Goal: Task Accomplishment & Management: Complete application form

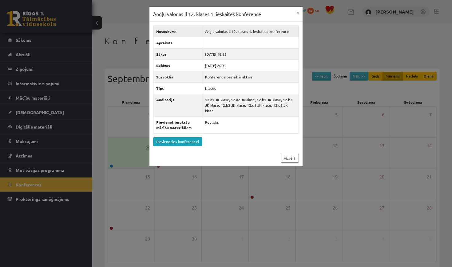
scroll to position [24, 0]
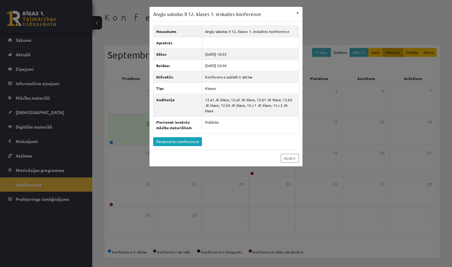
click at [296, 14] on button "×" at bounding box center [298, 13] width 10 height 12
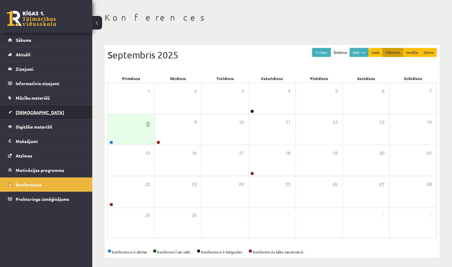
click at [36, 112] on link "[DEMOGRAPHIC_DATA]" at bounding box center [46, 112] width 77 height 14
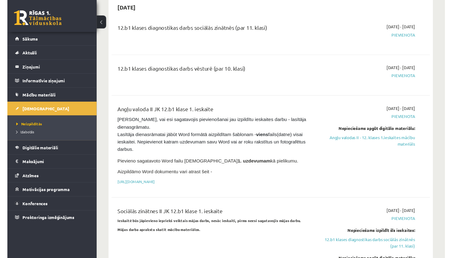
scroll to position [357, 0]
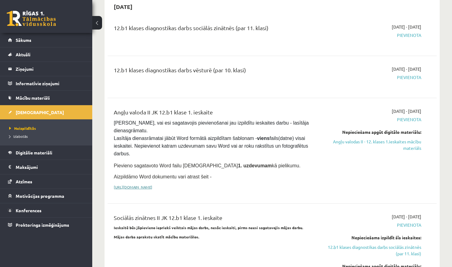
click at [152, 184] on link "[URL][DOMAIN_NAME]" at bounding box center [133, 186] width 38 height 5
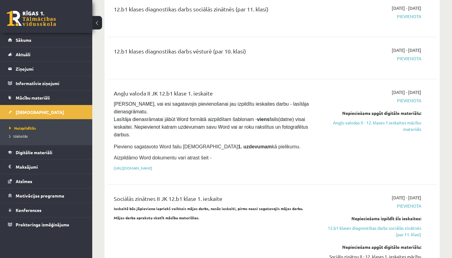
scroll to position [378, 0]
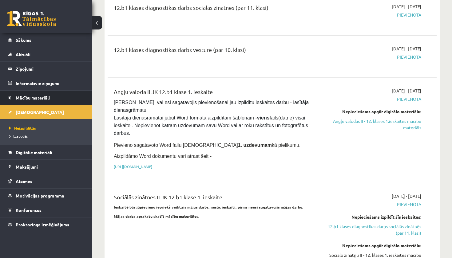
click at [42, 96] on span "Mācību materiāli" at bounding box center [33, 98] width 34 height 6
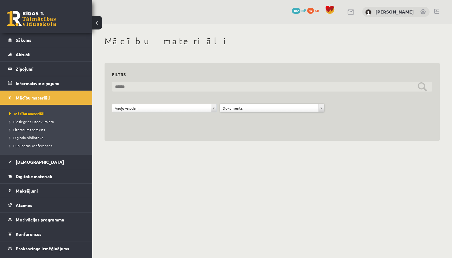
click at [421, 85] on input "text" at bounding box center [272, 87] width 320 height 10
type input "*"
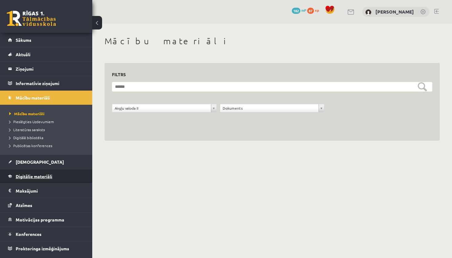
click at [41, 182] on link "Digitālie materiāli" at bounding box center [46, 176] width 77 height 14
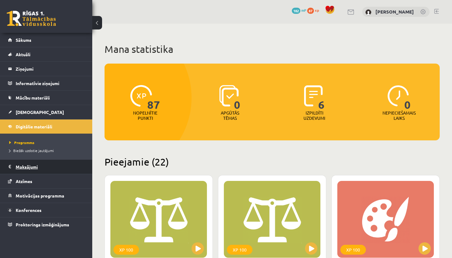
click at [56, 166] on legend "Maksājumi 0" at bounding box center [50, 167] width 69 height 14
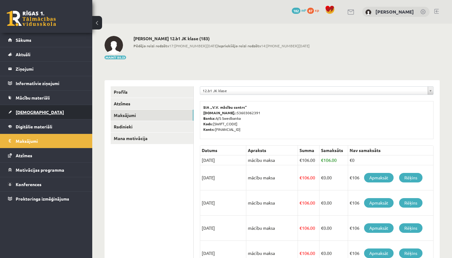
click at [51, 114] on link "[DEMOGRAPHIC_DATA]" at bounding box center [46, 112] width 77 height 14
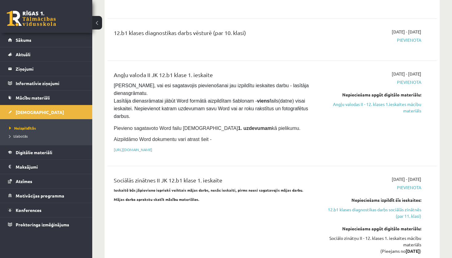
scroll to position [394, 0]
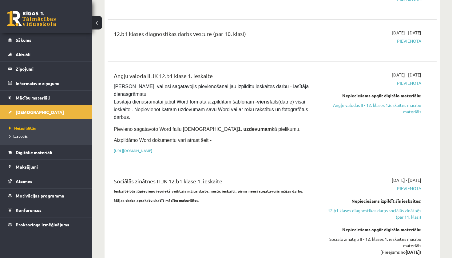
click at [238, 127] on strong "1. uzdevumam" at bounding box center [255, 129] width 34 height 5
click at [387, 102] on link "Angļu valodas II - 12. klases 1.ieskaites mācību materiāls" at bounding box center [373, 108] width 96 height 13
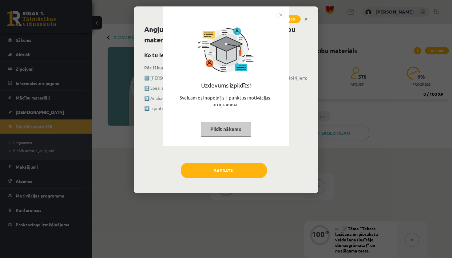
click at [244, 124] on button "Pildīt nākamo" at bounding box center [226, 129] width 50 height 14
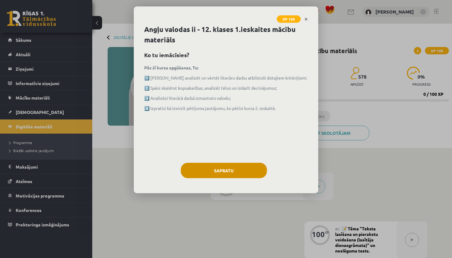
click at [232, 168] on button "Sapratu" at bounding box center [224, 170] width 86 height 15
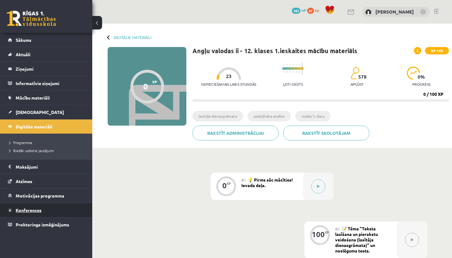
click at [57, 210] on link "Konferences" at bounding box center [46, 210] width 77 height 14
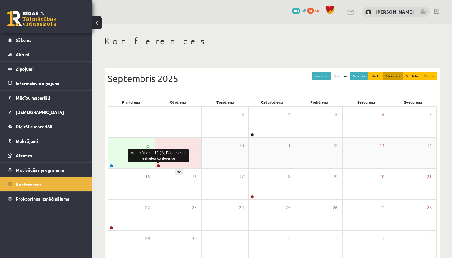
click at [157, 165] on link at bounding box center [158, 166] width 4 height 4
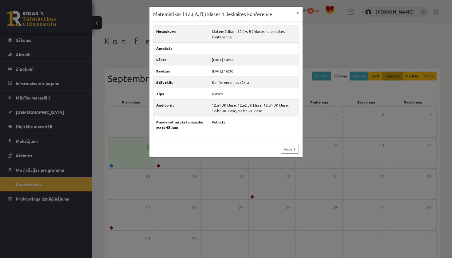
click at [297, 14] on button "×" at bounding box center [298, 13] width 10 height 12
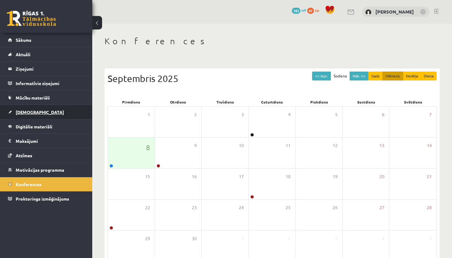
click at [69, 115] on link "[DEMOGRAPHIC_DATA]" at bounding box center [46, 112] width 77 height 14
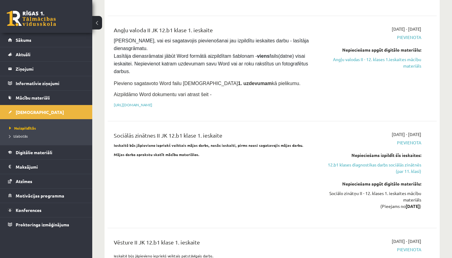
scroll to position [439, 0]
click at [352, 57] on link "Angļu valodas II - 12. klases 1.ieskaites mācību materiāls" at bounding box center [373, 63] width 96 height 13
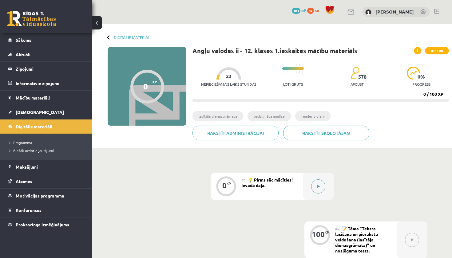
click at [317, 187] on icon at bounding box center [318, 187] width 3 height 4
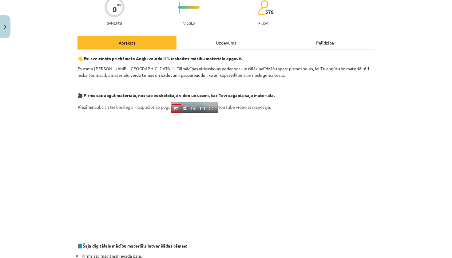
scroll to position [91, 0]
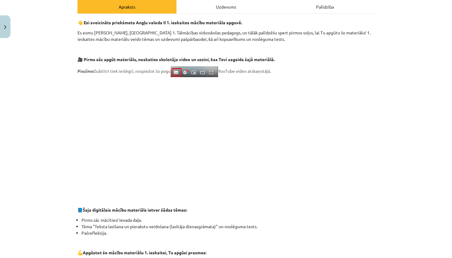
click at [204, 8] on div "Uzdevums" at bounding box center [225, 7] width 99 height 14
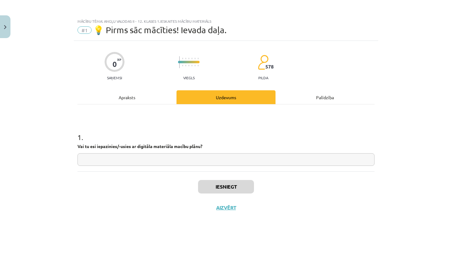
click at [304, 97] on div "Palīdzība" at bounding box center [324, 97] width 99 height 14
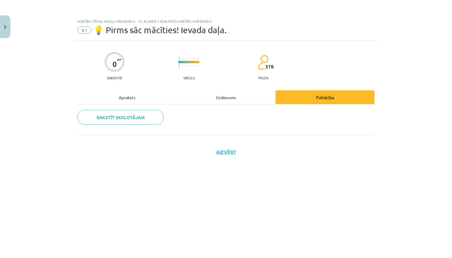
click at [227, 101] on div "Uzdevums" at bounding box center [225, 97] width 99 height 14
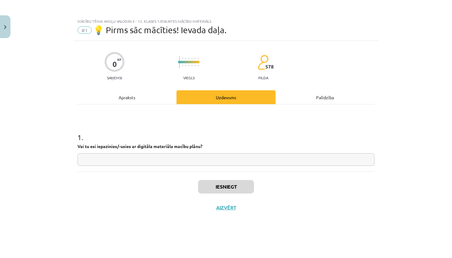
click at [128, 101] on div "Apraksts" at bounding box center [126, 97] width 99 height 14
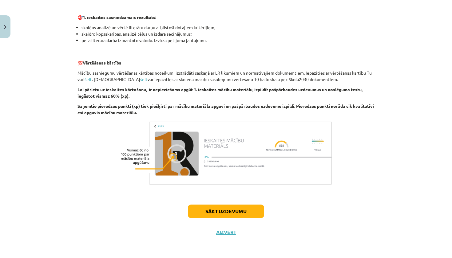
scroll to position [390, 0]
click at [214, 209] on button "Sākt uzdevumu" at bounding box center [226, 212] width 76 height 14
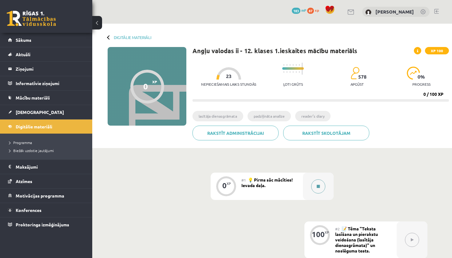
click at [319, 187] on icon at bounding box center [318, 187] width 3 height 4
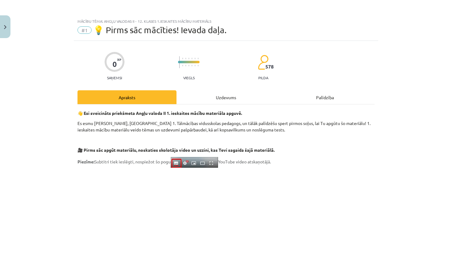
click at [224, 94] on div "Uzdevums" at bounding box center [225, 97] width 99 height 14
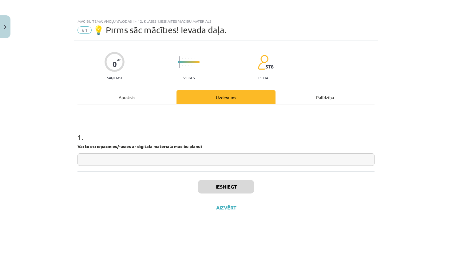
click at [226, 157] on input "text" at bounding box center [225, 159] width 297 height 13
type input "**"
click at [225, 191] on button "Iesniegt" at bounding box center [226, 187] width 56 height 14
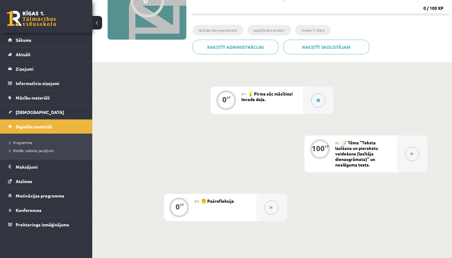
scroll to position [94, 0]
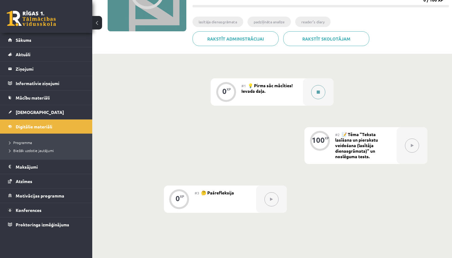
click at [319, 91] on icon at bounding box center [318, 92] width 3 height 4
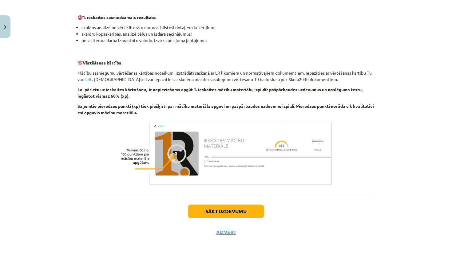
scroll to position [390, 0]
click at [290, 161] on img at bounding box center [225, 153] width 215 height 67
click at [231, 214] on button "Sākt uzdevumu" at bounding box center [226, 212] width 76 height 14
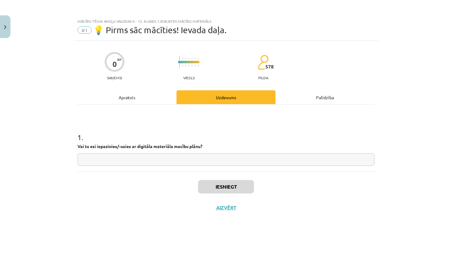
click at [7, 30] on button "Close" at bounding box center [5, 26] width 10 height 23
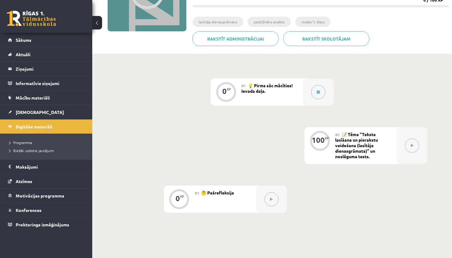
click at [407, 148] on button at bounding box center [412, 146] width 14 height 14
click at [413, 145] on icon at bounding box center [412, 146] width 3 height 4
click at [318, 92] on icon at bounding box center [318, 92] width 3 height 4
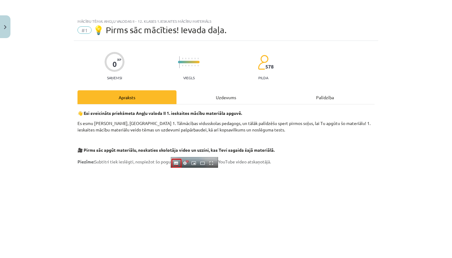
click at [313, 100] on div "Palīdzība" at bounding box center [324, 97] width 99 height 14
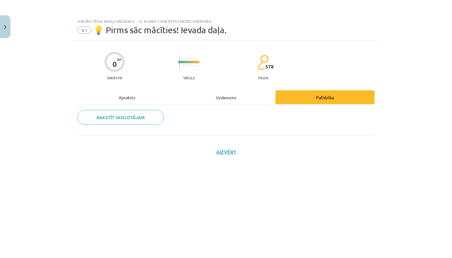
click at [232, 95] on div "Uzdevums" at bounding box center [225, 97] width 99 height 14
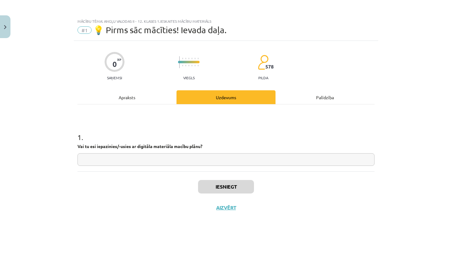
click at [218, 160] on input "text" at bounding box center [225, 159] width 297 height 13
type input "**"
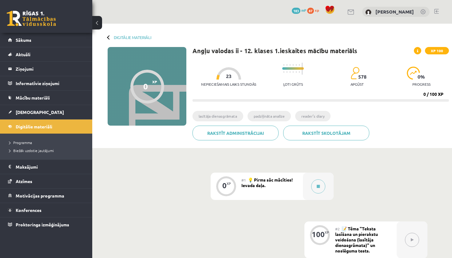
click at [413, 238] on icon at bounding box center [412, 240] width 3 height 4
drag, startPoint x: 413, startPoint y: 238, endPoint x: 380, endPoint y: 234, distance: 33.2
click at [380, 234] on div "100 XP #2 📝 Tēma "Teksta lasīšana un pierakstu veidošana (lasītāja dienasgrāmat…" at bounding box center [365, 240] width 123 height 37
click at [317, 188] on button at bounding box center [318, 186] width 14 height 14
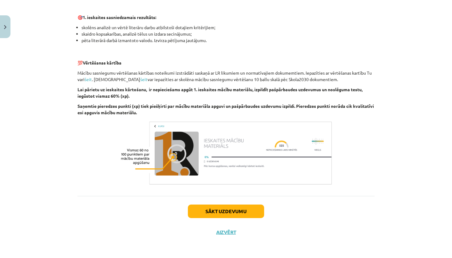
scroll to position [390, 0]
click at [241, 209] on button "Sākt uzdevumu" at bounding box center [226, 212] width 76 height 14
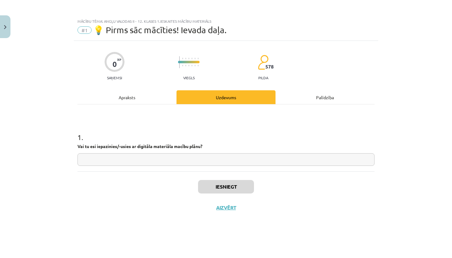
scroll to position [0, 0]
click at [222, 164] on input "text" at bounding box center [225, 159] width 297 height 13
type input "**"
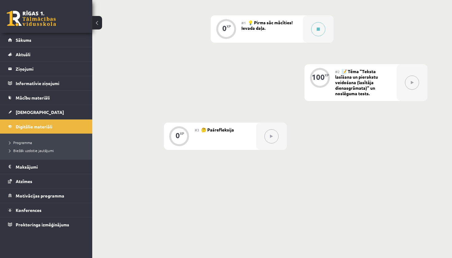
scroll to position [157, 0]
click at [315, 30] on button at bounding box center [318, 30] width 14 height 14
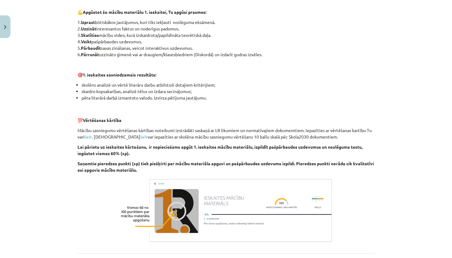
scroll to position [332, 0]
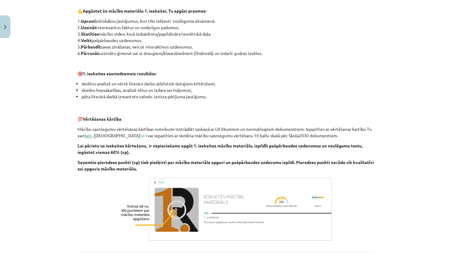
click at [89, 136] on link "šeit" at bounding box center [88, 136] width 7 height 6
click at [140, 137] on link "šeit" at bounding box center [143, 136] width 7 height 6
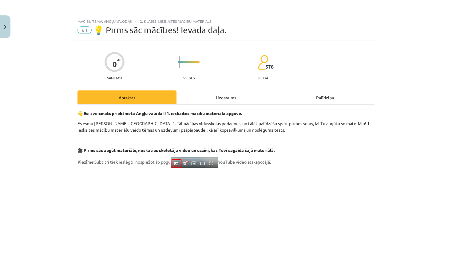
scroll to position [0, 0]
click at [219, 95] on div "Uzdevums" at bounding box center [225, 97] width 99 height 14
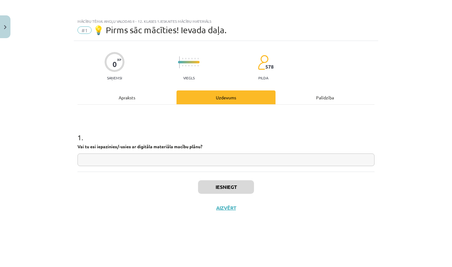
click at [213, 156] on input "text" at bounding box center [225, 159] width 297 height 13
type input "**"
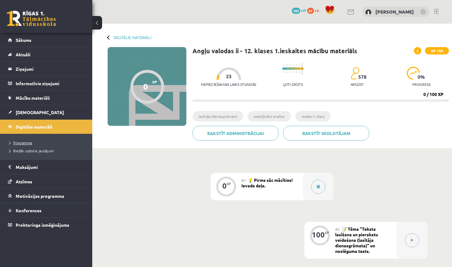
click at [55, 142] on link "Programma" at bounding box center [47, 143] width 77 height 6
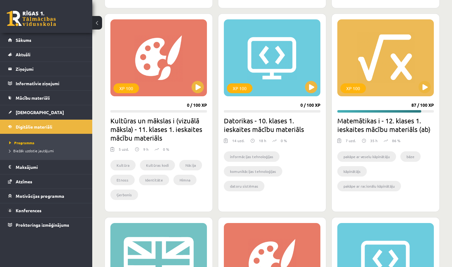
scroll to position [755, 0]
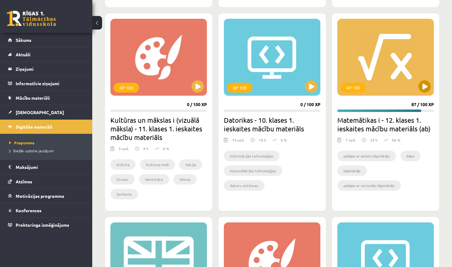
click at [418, 92] on div "XP 100" at bounding box center [385, 57] width 96 height 77
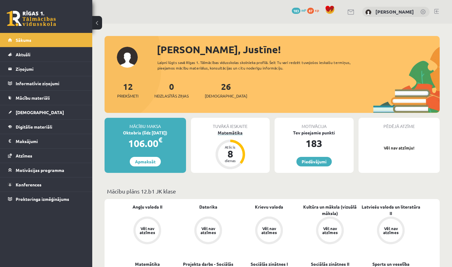
click at [230, 144] on div "Atlicis 8 dienas" at bounding box center [230, 154] width 25 height 25
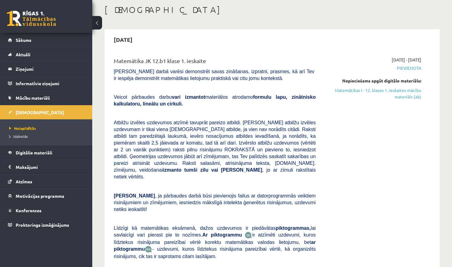
scroll to position [42, 0]
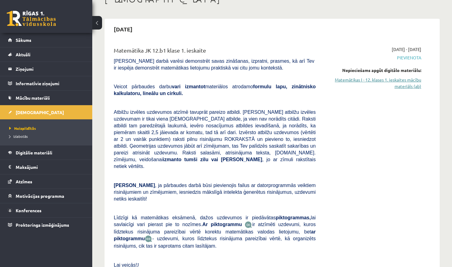
click at [386, 87] on link "Matemātikas I - 12. klases 1. ieskaites mācību materiāls (ab)" at bounding box center [373, 83] width 96 height 13
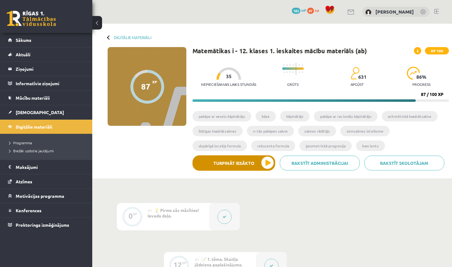
click at [256, 163] on button "Turpināt iesākto" at bounding box center [233, 162] width 83 height 15
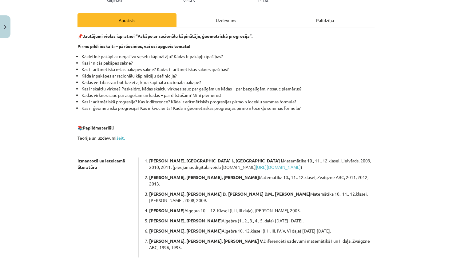
scroll to position [72, 0]
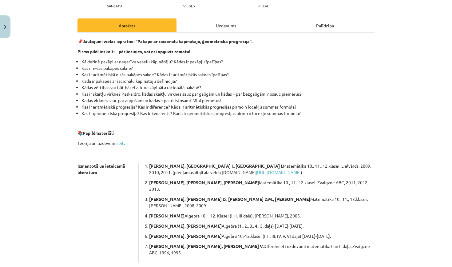
click at [213, 32] on div "Uzdevums" at bounding box center [225, 25] width 99 height 14
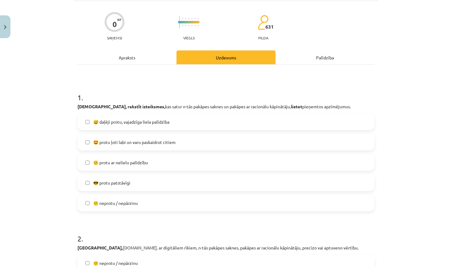
scroll to position [41, 0]
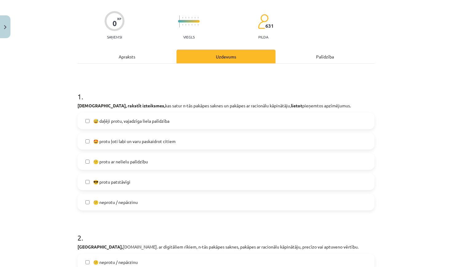
click at [183, 183] on label "😎 protu patstāvīgi" at bounding box center [226, 181] width 296 height 15
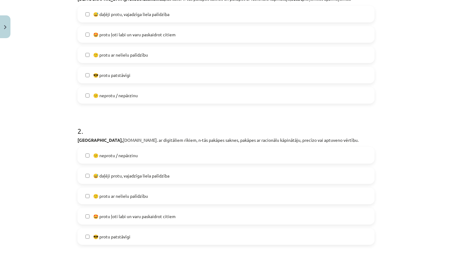
scroll to position [149, 0]
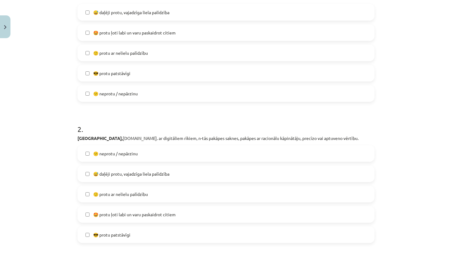
click at [210, 51] on label "🙂 protu ar nelielu palīdzību" at bounding box center [226, 52] width 296 height 15
click at [203, 75] on label "😎 protu patstāvīgi" at bounding box center [226, 72] width 296 height 15
click at [191, 190] on label "🙂 protu ar nelielu palīdzību" at bounding box center [226, 193] width 296 height 15
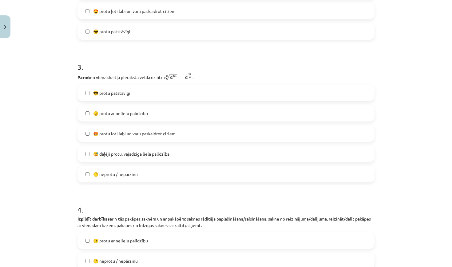
scroll to position [353, 0]
click at [202, 112] on label "🙂 protu ar nelielu palīdzību" at bounding box center [226, 112] width 296 height 15
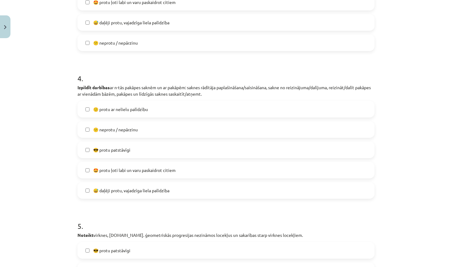
scroll to position [485, 0]
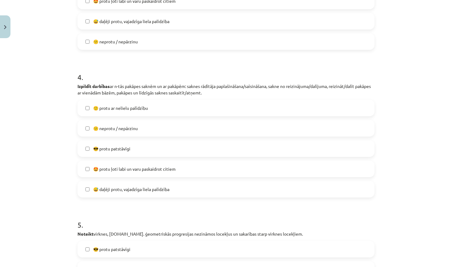
click at [212, 108] on label "🙂 protu ar nelielu palīdzību" at bounding box center [226, 107] width 296 height 15
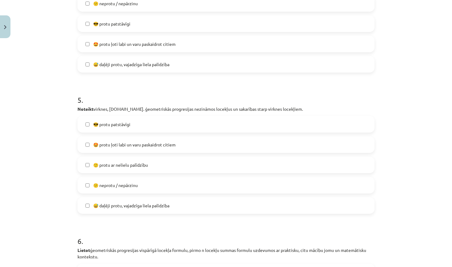
scroll to position [610, 0]
click at [203, 161] on label "🙂 protu ar nelielu palīdzību" at bounding box center [226, 163] width 296 height 15
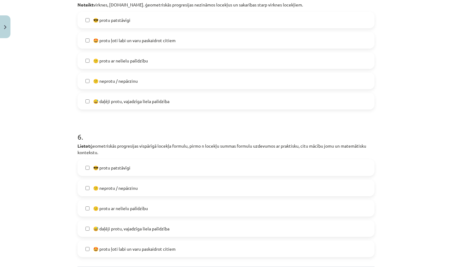
scroll to position [716, 0]
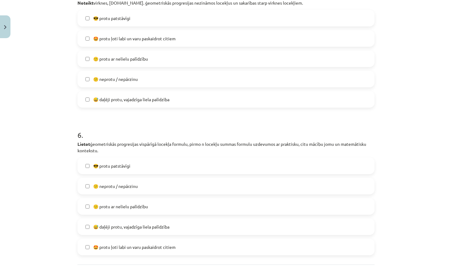
click at [196, 204] on label "🙂 protu ar nelielu palīdzību" at bounding box center [226, 206] width 296 height 15
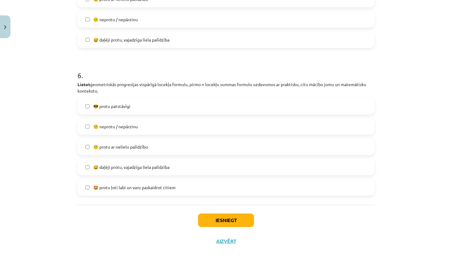
scroll to position [777, 0]
click at [222, 215] on button "Iesniegt" at bounding box center [226, 220] width 56 height 14
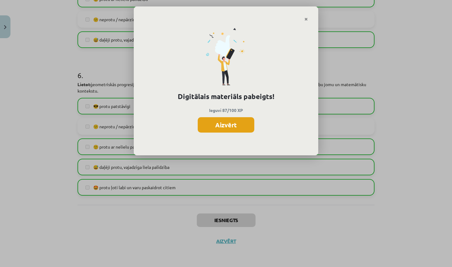
click at [224, 120] on button "Aizvērt" at bounding box center [226, 124] width 57 height 15
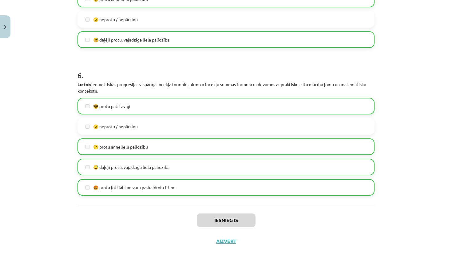
click at [229, 244] on div "Iesniegts Aizvērt" at bounding box center [225, 226] width 297 height 43
click at [229, 242] on button "Aizvērt" at bounding box center [225, 241] width 23 height 6
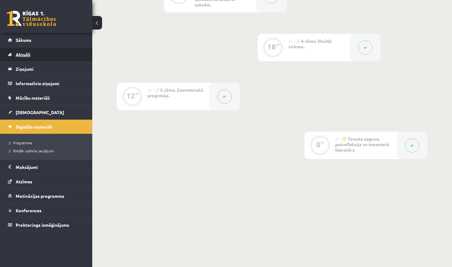
scroll to position [372, 0]
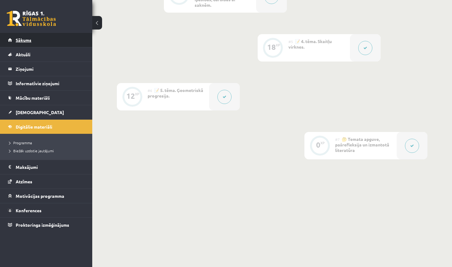
click at [51, 40] on link "Sākums" at bounding box center [46, 40] width 77 height 14
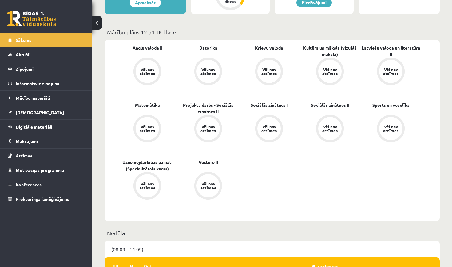
scroll to position [158, 0]
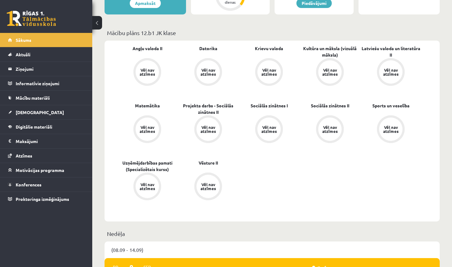
click at [139, 71] on div "Vēl nav atzīmes" at bounding box center [147, 72] width 17 height 8
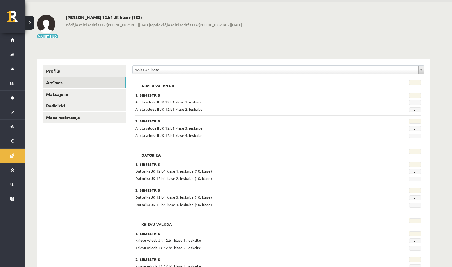
scroll to position [36, 0]
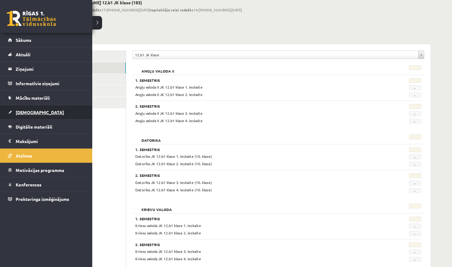
click at [44, 115] on link "[DEMOGRAPHIC_DATA]" at bounding box center [46, 112] width 77 height 14
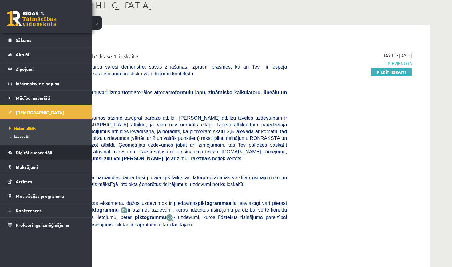
click at [46, 154] on span "Digitālie materiāli" at bounding box center [34, 153] width 37 height 6
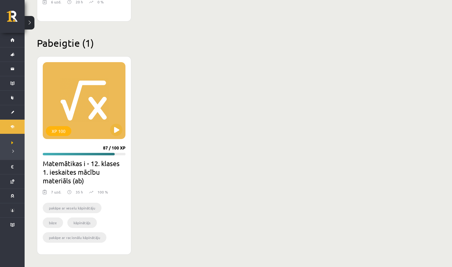
scroll to position [1347, 0]
click at [118, 126] on button at bounding box center [116, 130] width 12 height 12
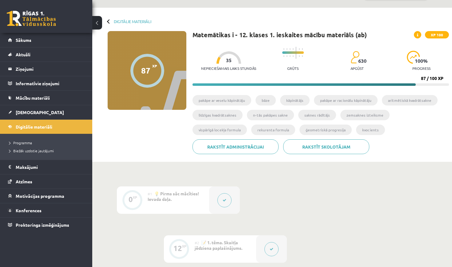
scroll to position [18, 0]
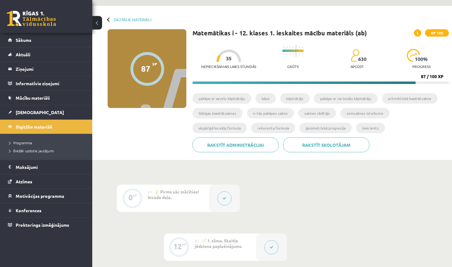
click at [99, 22] on button at bounding box center [97, 23] width 10 height 14
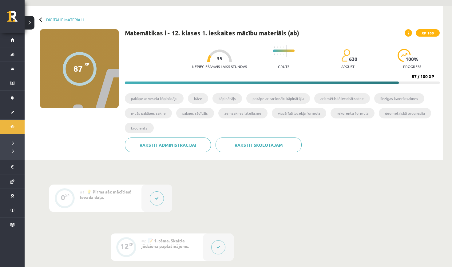
click at [41, 19] on div at bounding box center [41, 19] width 4 height 4
click at [49, 20] on link "Digitālie materiāli" at bounding box center [64, 19] width 37 height 5
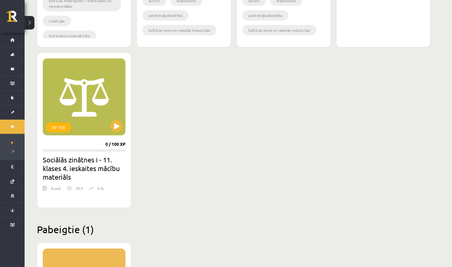
scroll to position [1169, 0]
